Goal: Book appointment/travel/reservation

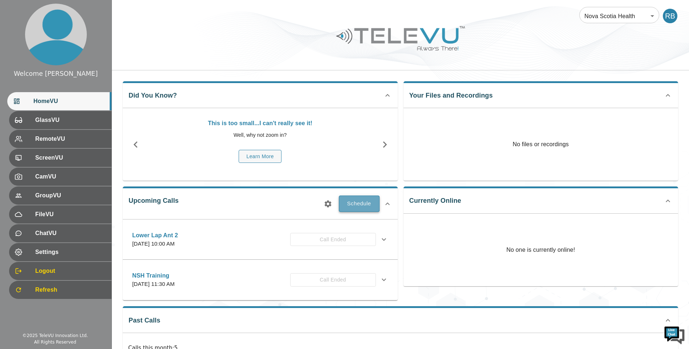
click at [360, 206] on button "Schedule" at bounding box center [359, 204] width 41 height 16
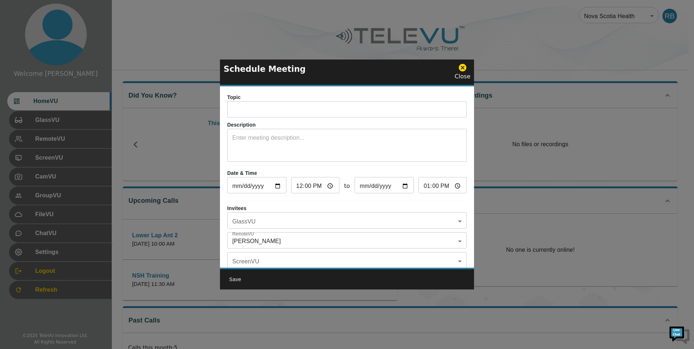
scroll to position [42, 0]
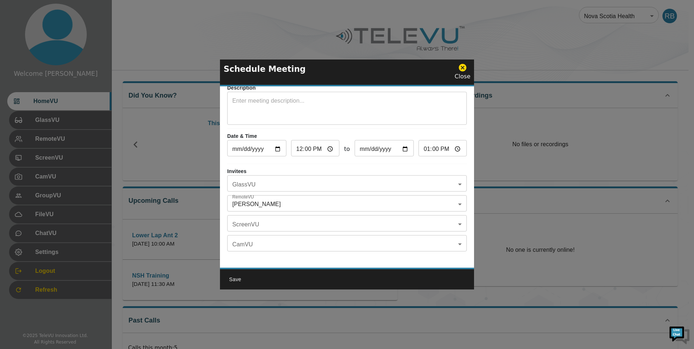
click at [455, 195] on body "Welcome Rob HomeVU GlassVU RemoteVU ScreenVU CamVU GroupVU FileVU ChatVU Settin…" at bounding box center [347, 248] width 694 height 497
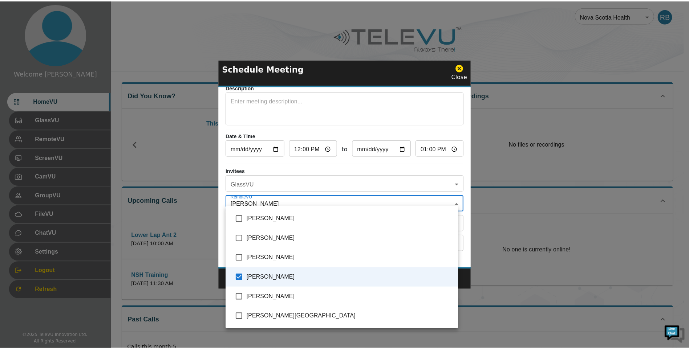
scroll to position [0, 0]
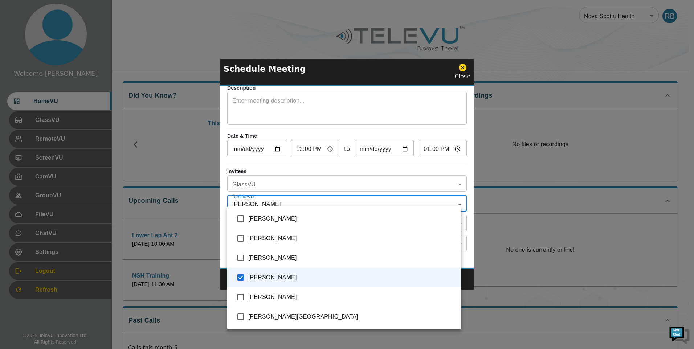
click at [460, 68] on div at bounding box center [347, 174] width 694 height 349
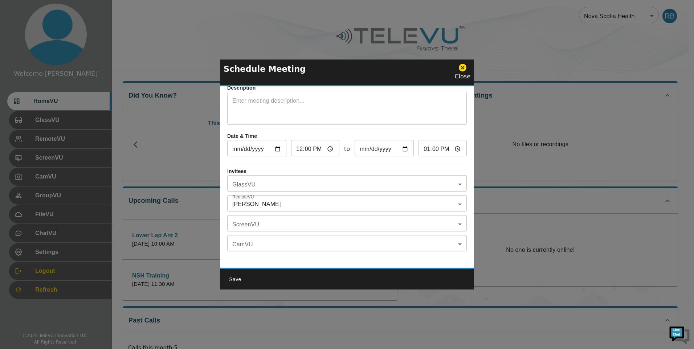
click at [463, 68] on icon at bounding box center [462, 67] width 9 height 9
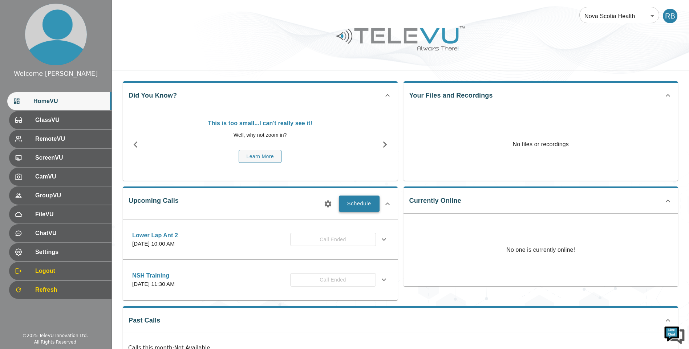
click at [357, 204] on button "Schedule" at bounding box center [359, 204] width 41 height 16
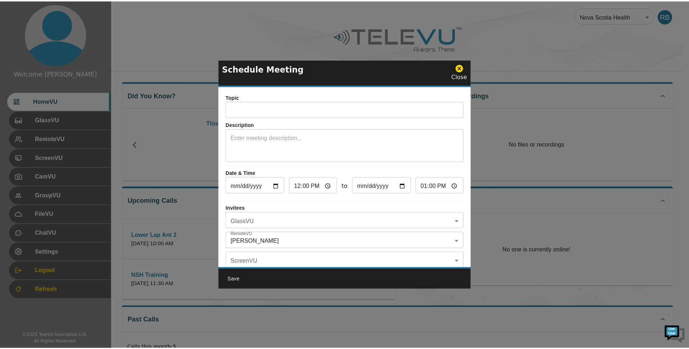
scroll to position [42, 0]
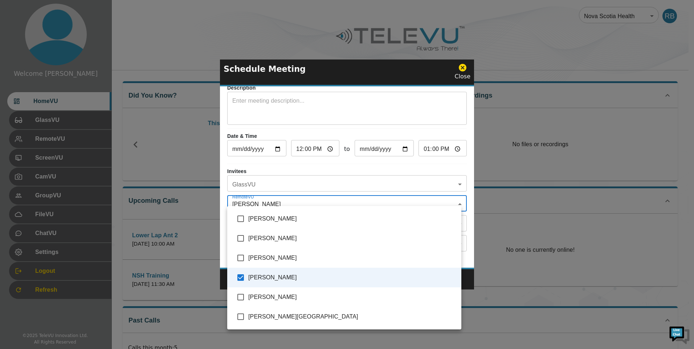
click at [451, 198] on body "Welcome Rob HomeVU GlassVU RemoteVU ScreenVU CamVU GroupVU FileVU ChatVU Settin…" at bounding box center [347, 248] width 694 height 497
click at [462, 68] on div at bounding box center [347, 174] width 694 height 349
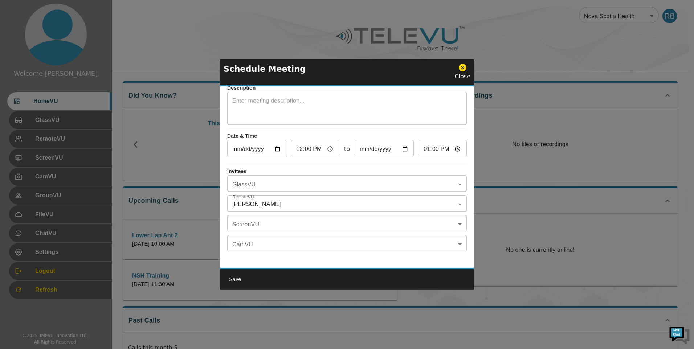
click at [461, 72] on icon at bounding box center [462, 67] width 9 height 9
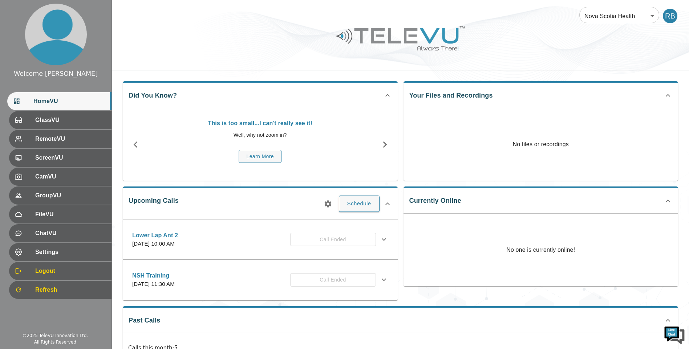
scroll to position [0, 0]
